Goal: Obtain resource: Obtain resource

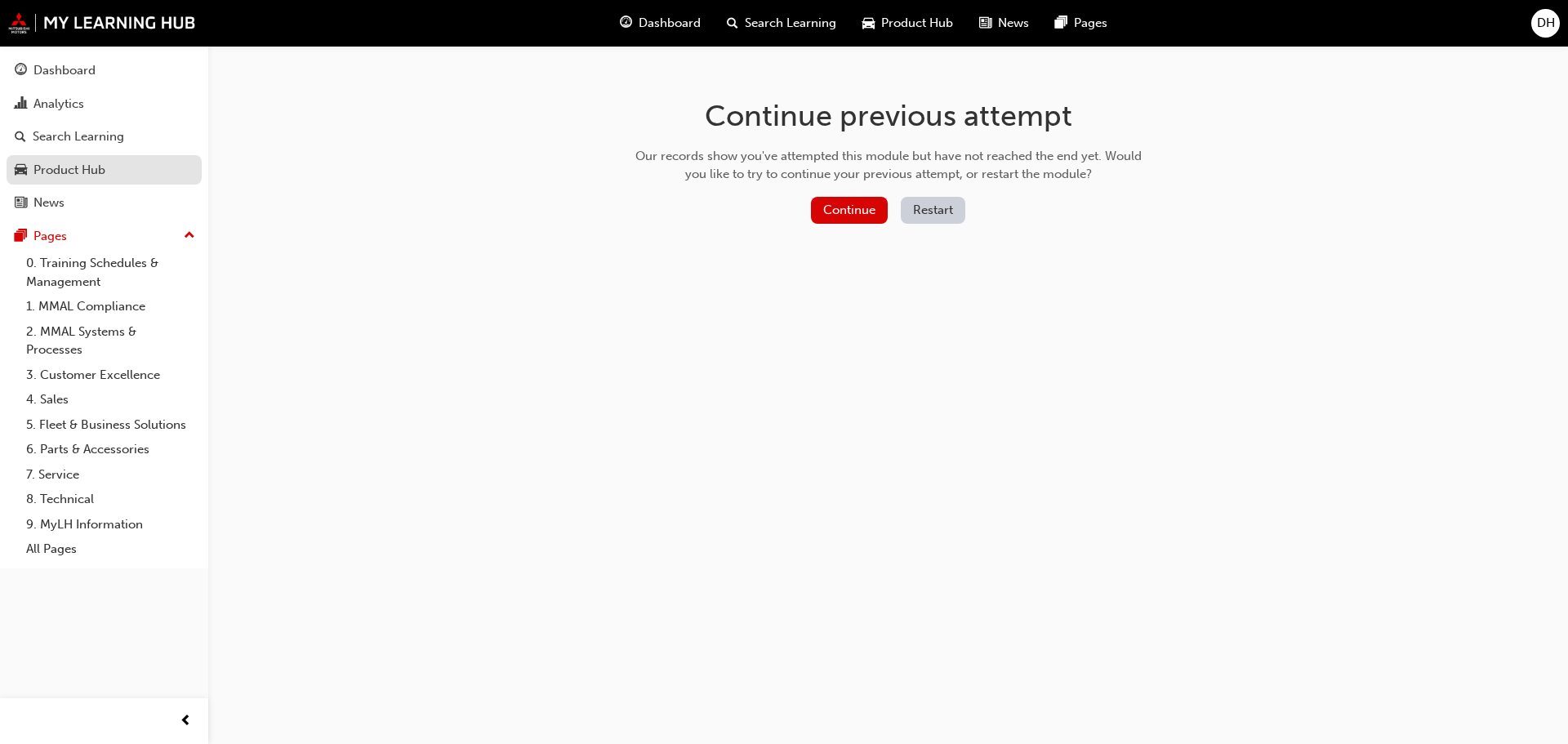
click at [81, 170] on div "Product Hub" at bounding box center [70, 170] width 71 height 19
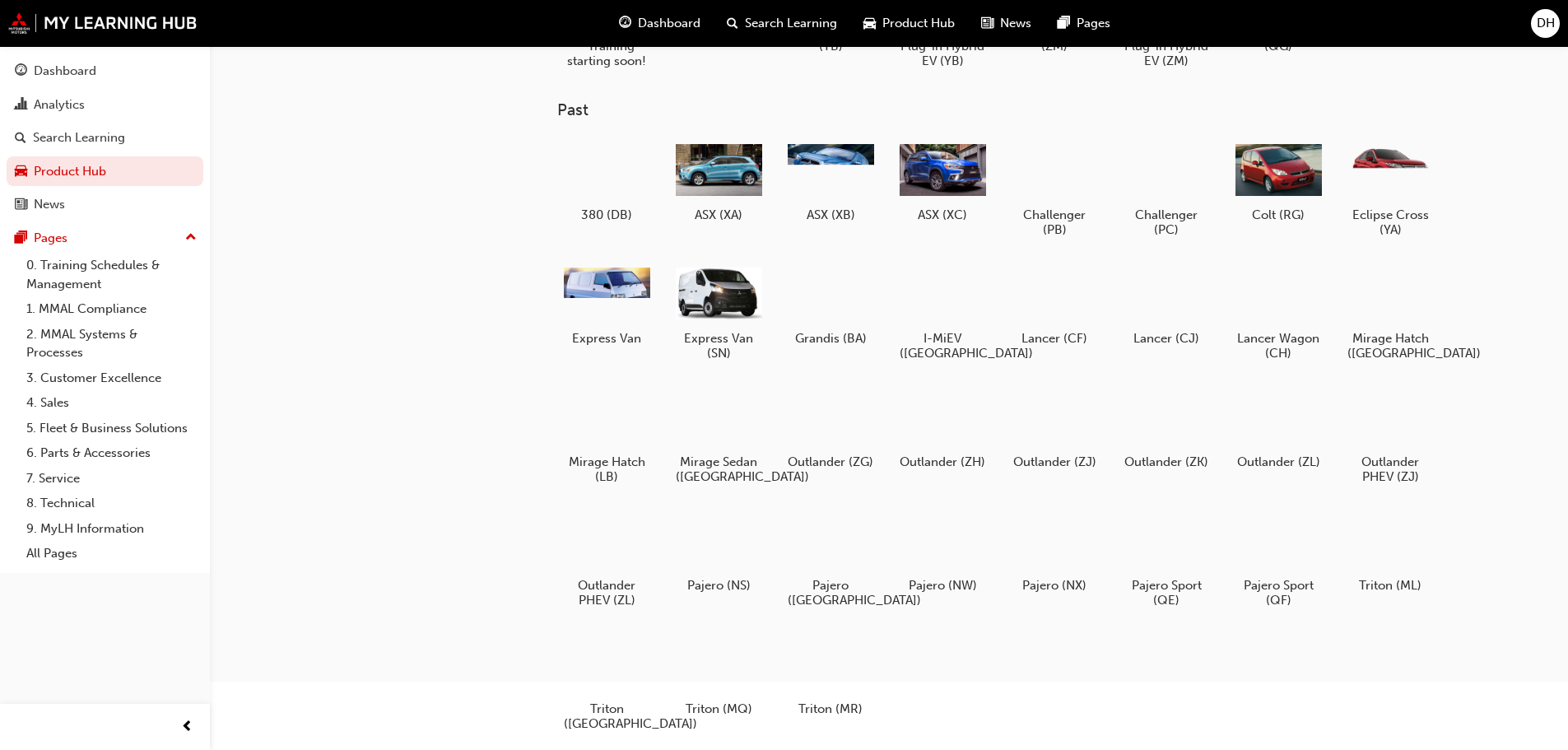
scroll to position [208, 0]
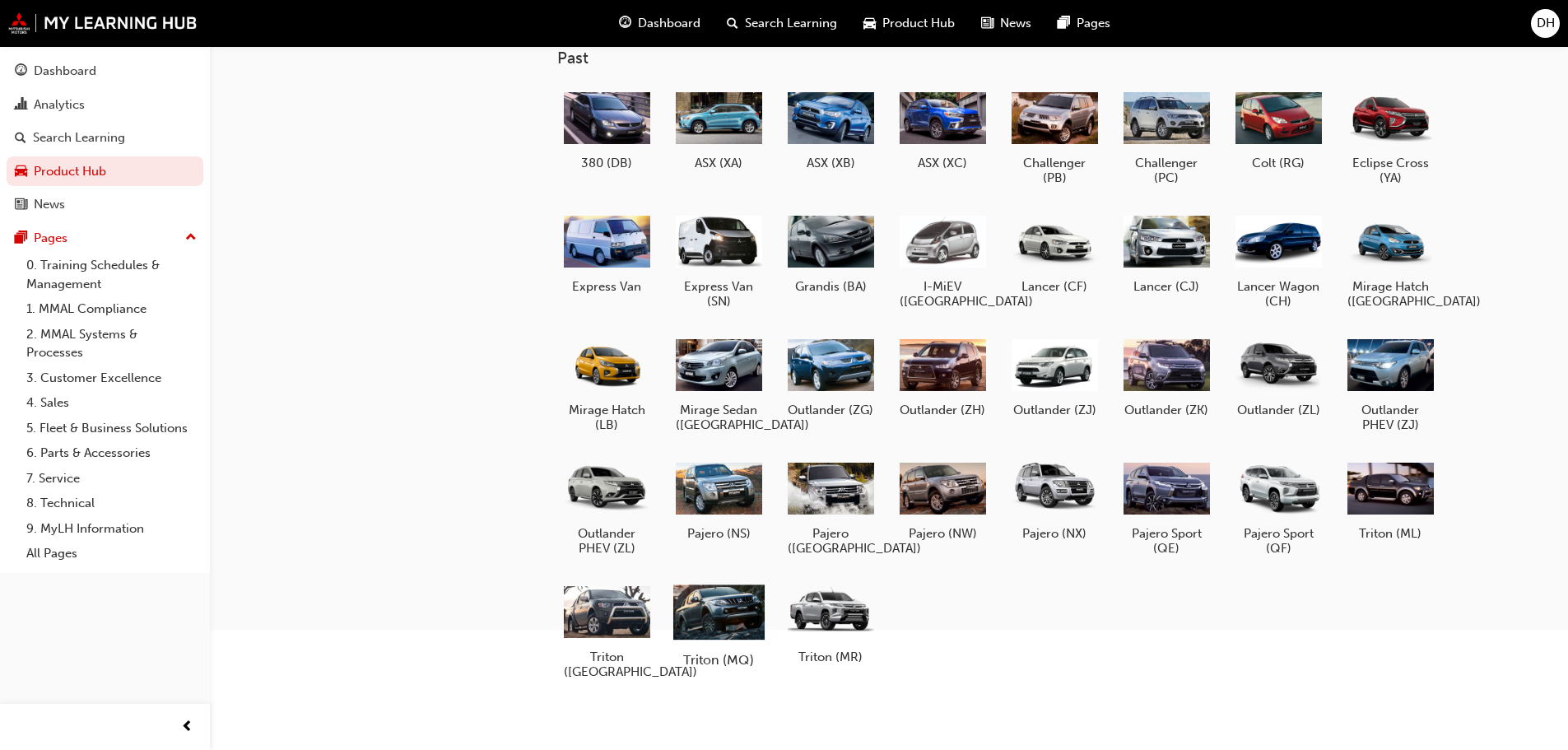
click at [715, 619] on div at bounding box center [718, 611] width 91 height 65
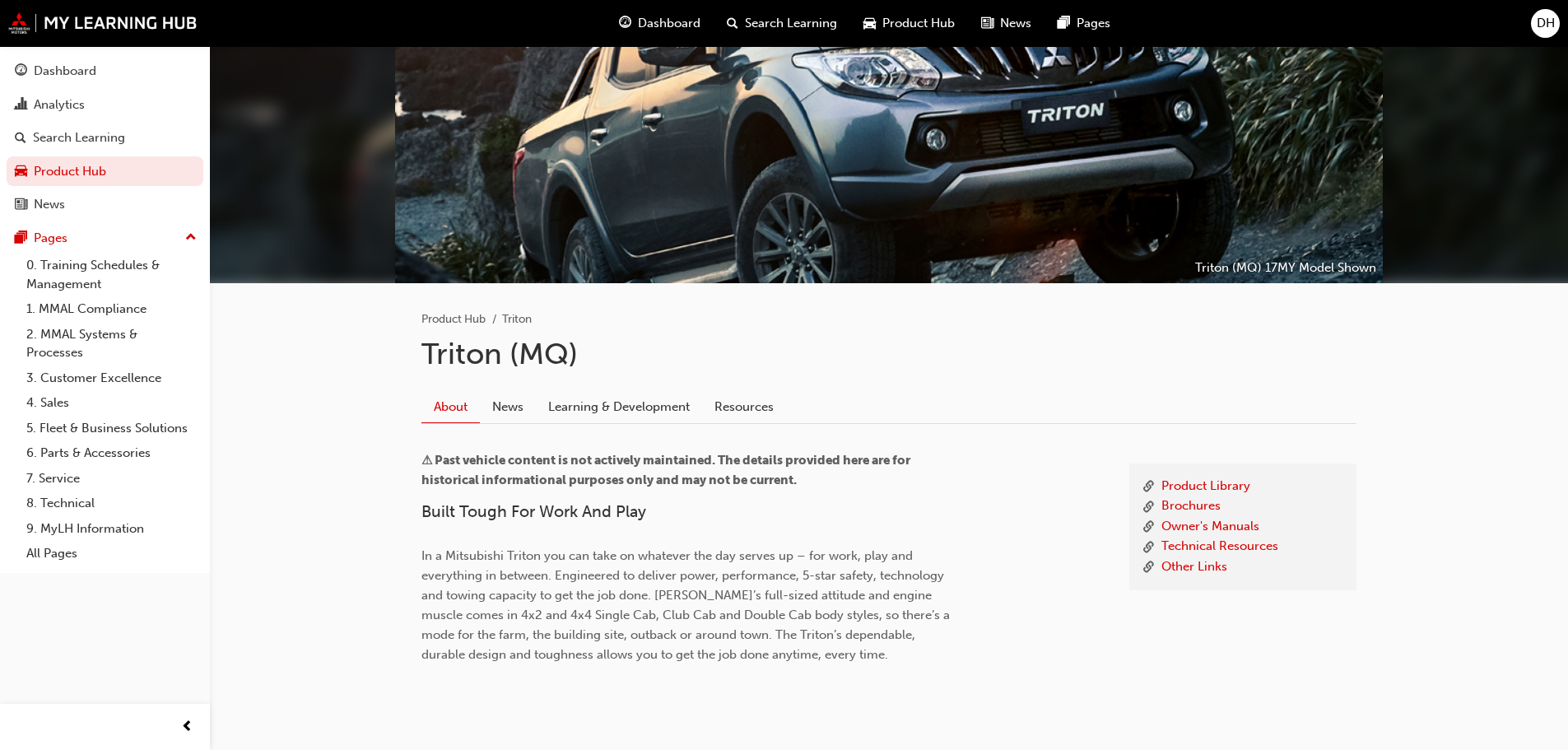
scroll to position [139, 0]
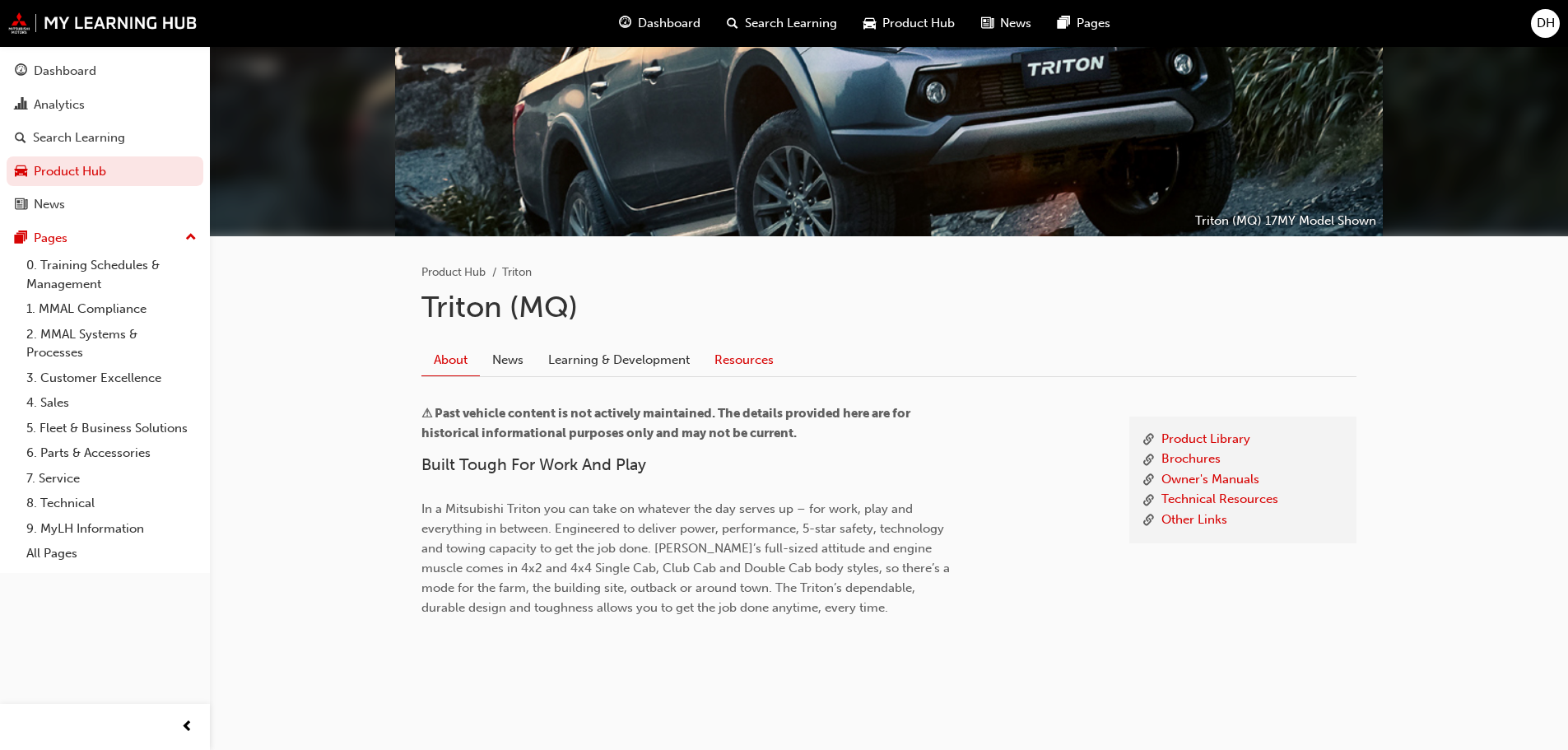
click at [751, 359] on link "Resources" at bounding box center [744, 360] width 84 height 31
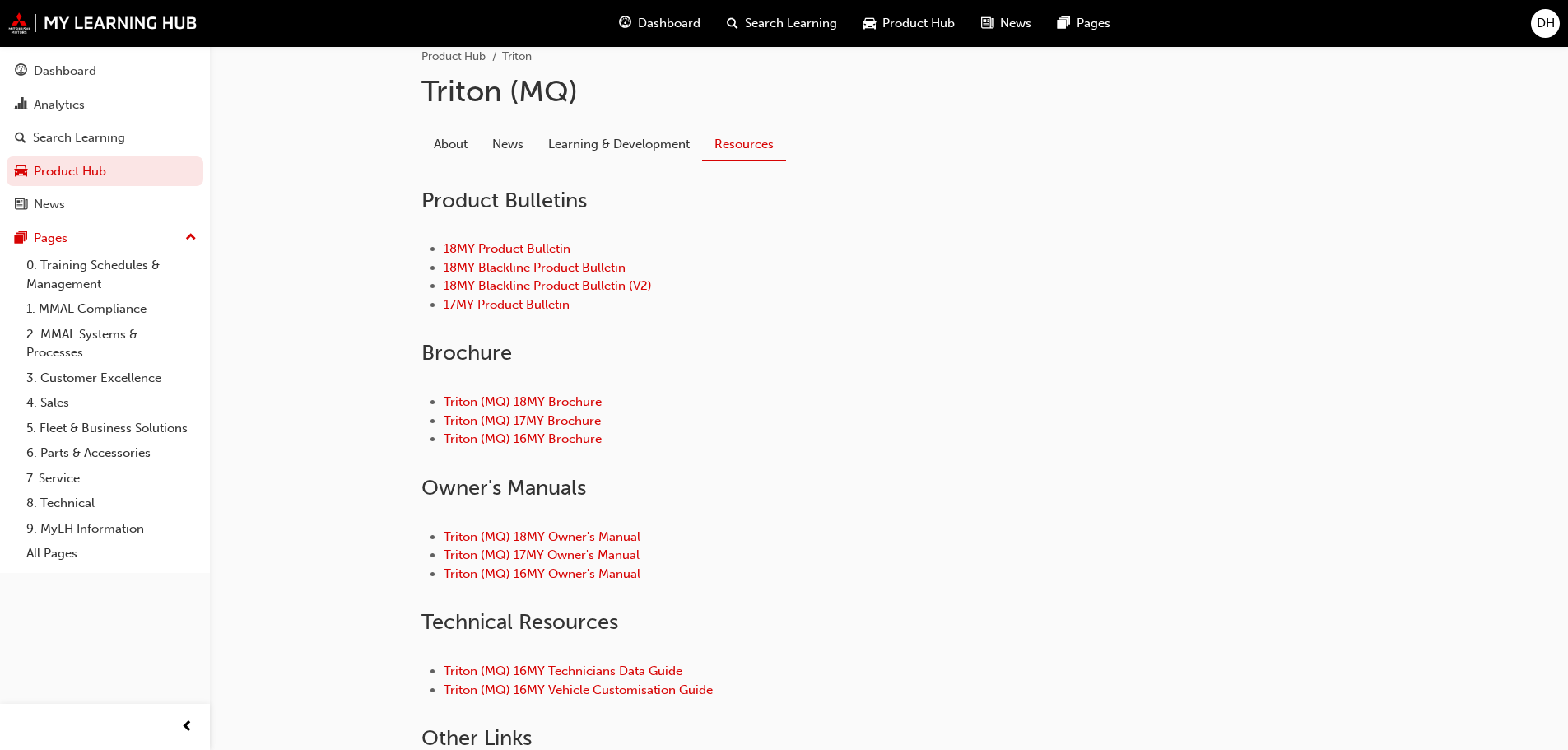
scroll to position [386, 0]
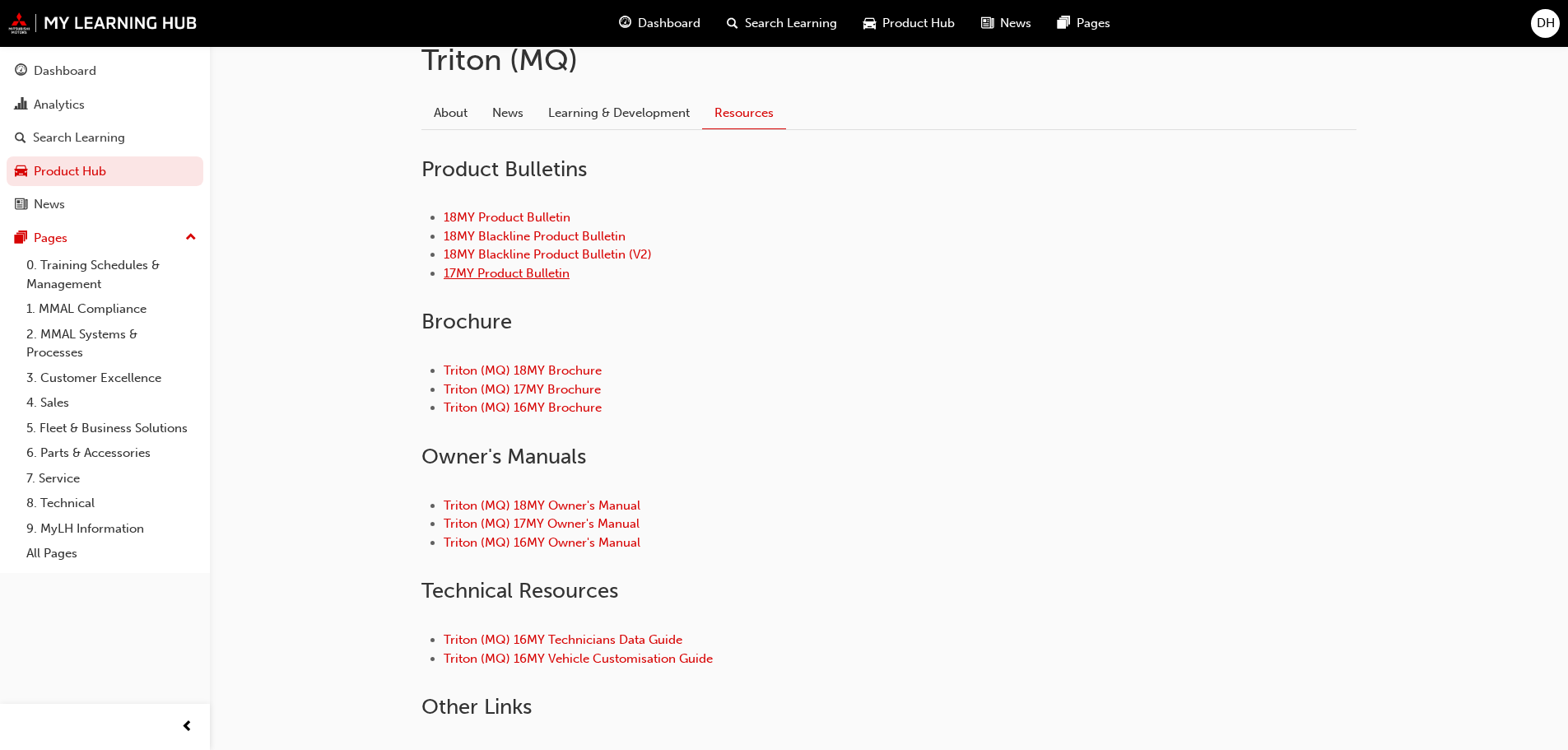
click at [519, 270] on link "17MY Product Bulletin" at bounding box center [507, 273] width 126 height 15
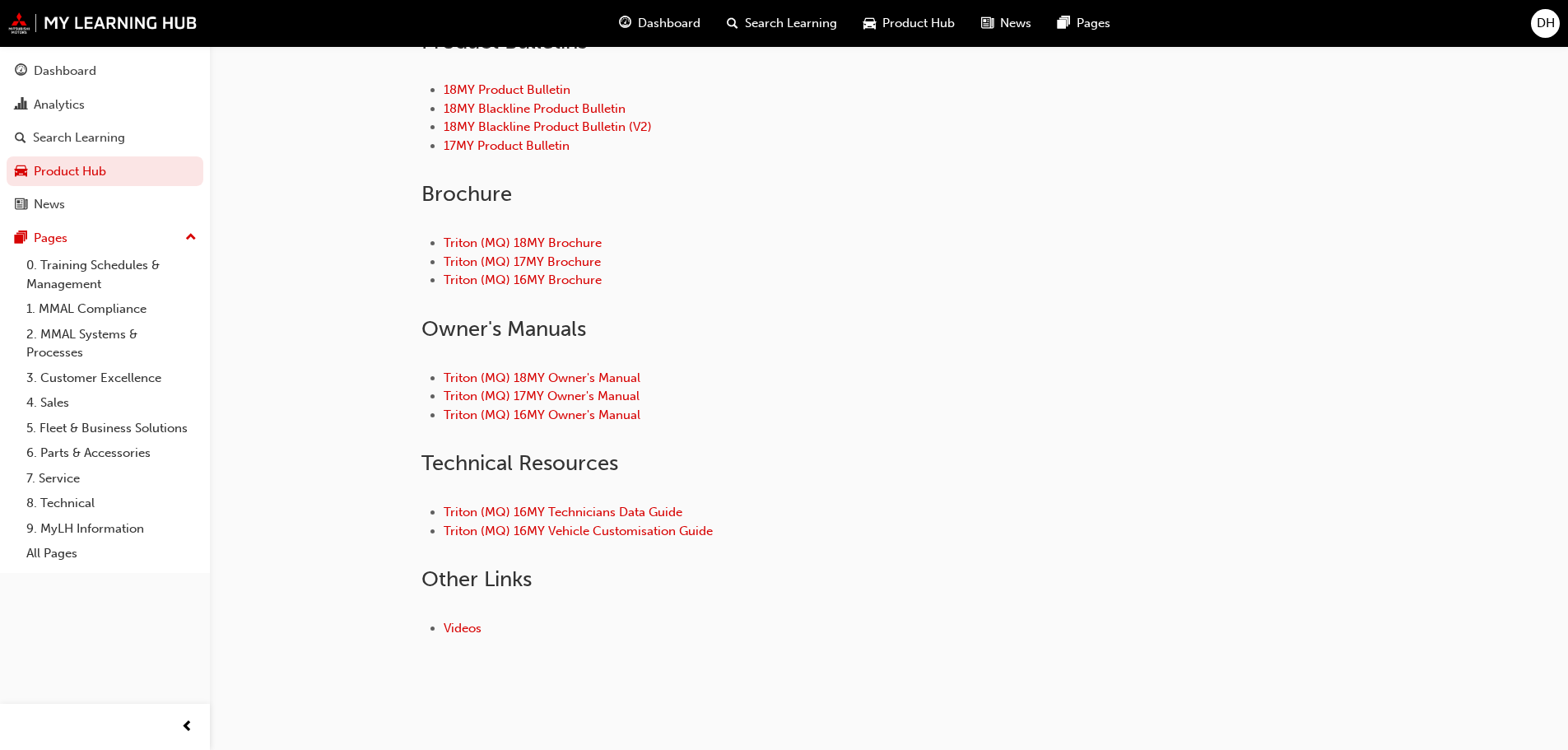
scroll to position [521, 0]
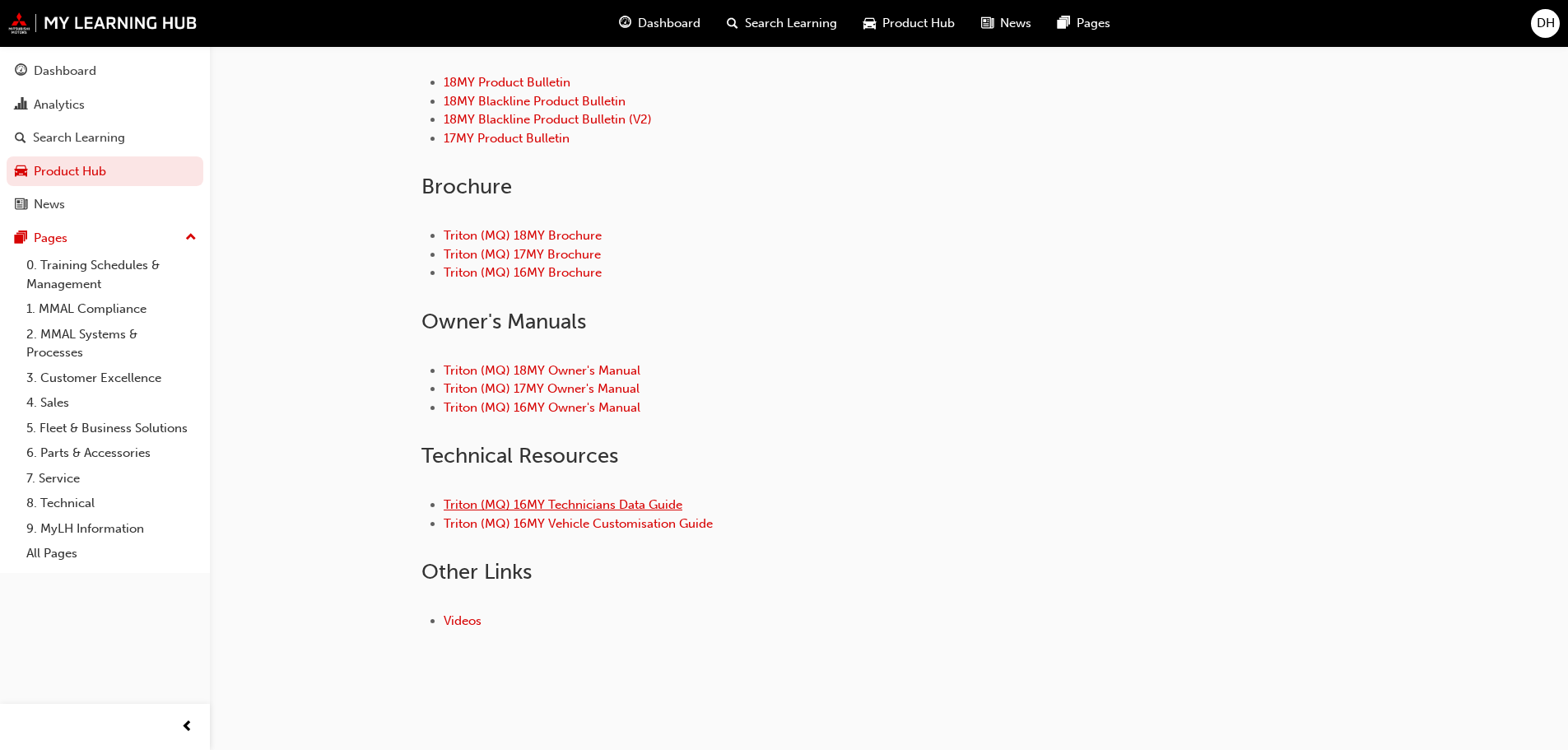
click at [548, 498] on link "Triton (MQ) 16MY Technicians Data Guide" at bounding box center [563, 505] width 239 height 15
